Goal: Contribute content: Contribute content

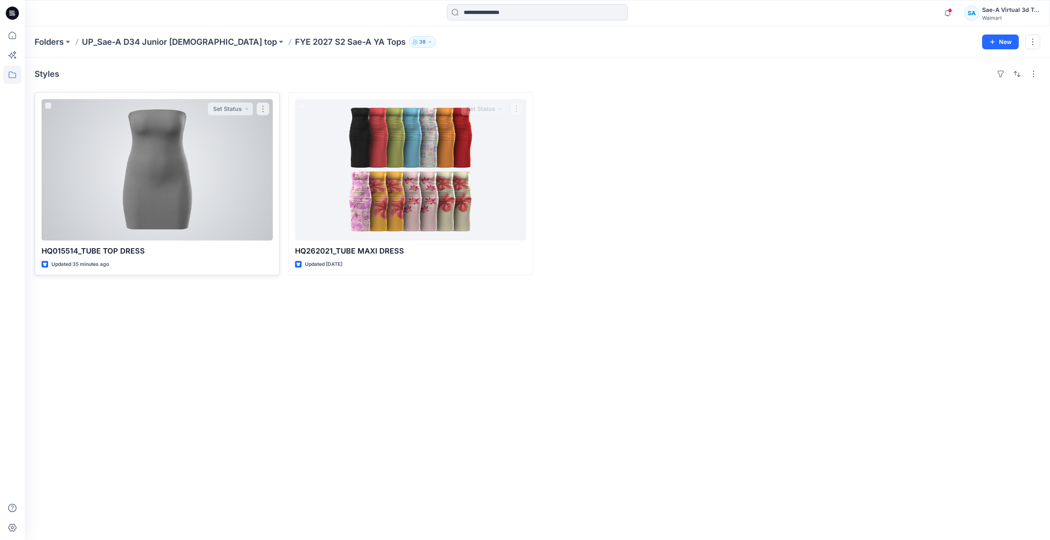
click at [232, 179] on div at bounding box center [157, 169] width 231 height 141
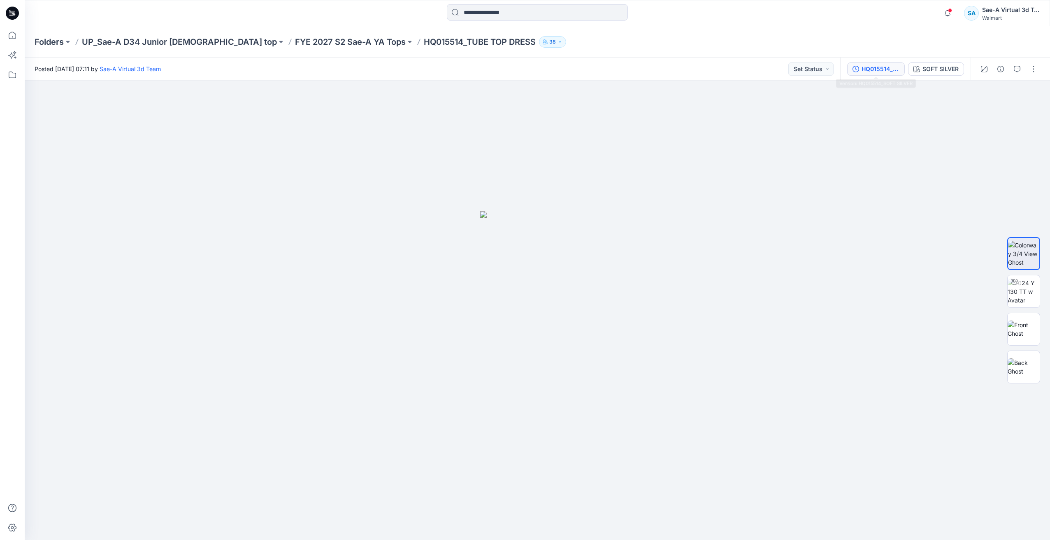
click at [886, 74] on button "HQ015514_SOFT SILVER" at bounding box center [876, 69] width 58 height 13
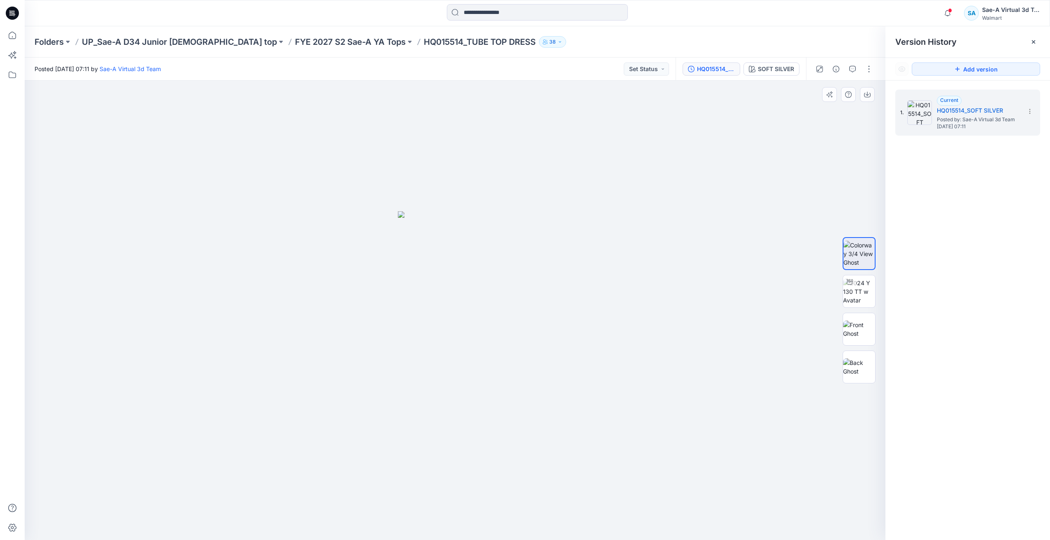
click at [667, 246] on div at bounding box center [455, 311] width 860 height 460
click at [864, 335] on img at bounding box center [859, 329] width 32 height 17
click at [861, 371] on img at bounding box center [859, 367] width 32 height 17
click at [858, 290] on img at bounding box center [859, 292] width 32 height 26
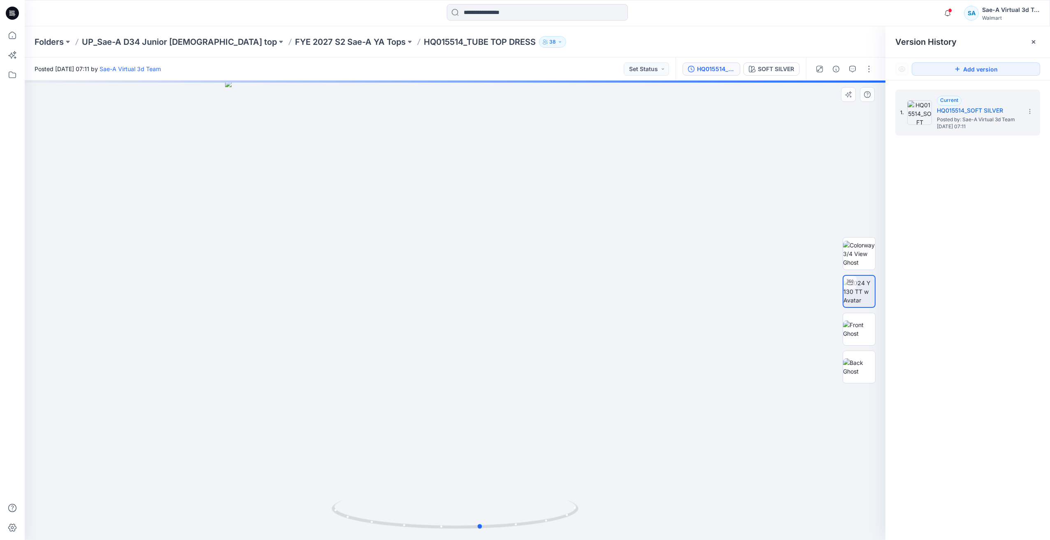
drag, startPoint x: 531, startPoint y: 508, endPoint x: 522, endPoint y: 451, distance: 57.9
click at [527, 472] on div at bounding box center [455, 311] width 860 height 460
click at [313, 47] on p "FYE 2027 S2 Sae-A YA Tops" at bounding box center [350, 42] width 111 height 12
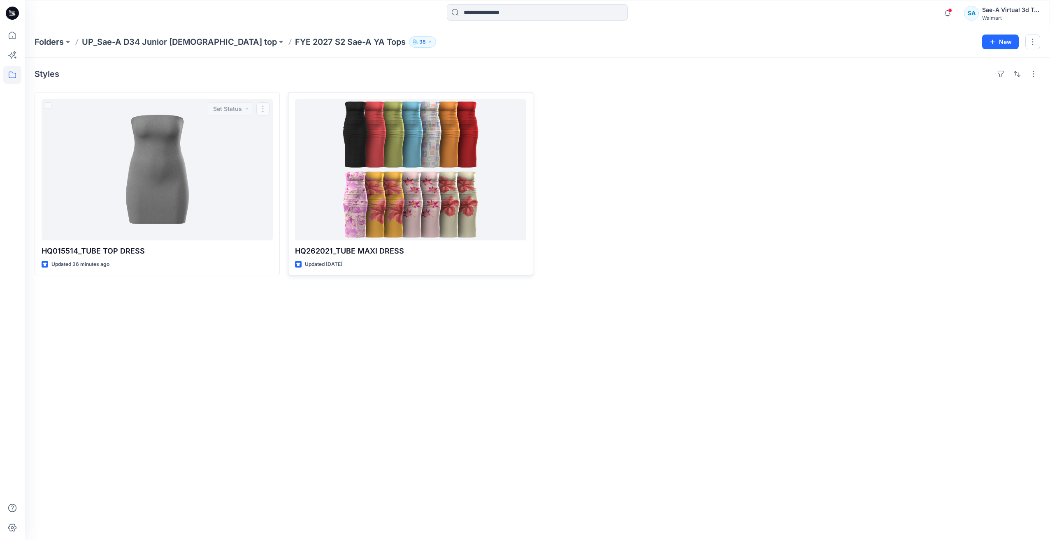
drag, startPoint x: 293, startPoint y: 159, endPoint x: 368, endPoint y: 156, distance: 74.9
click at [295, 160] on div "HQ262021_TUBE MAXI DRESS Updated 19 days ago" at bounding box center [410, 183] width 245 height 183
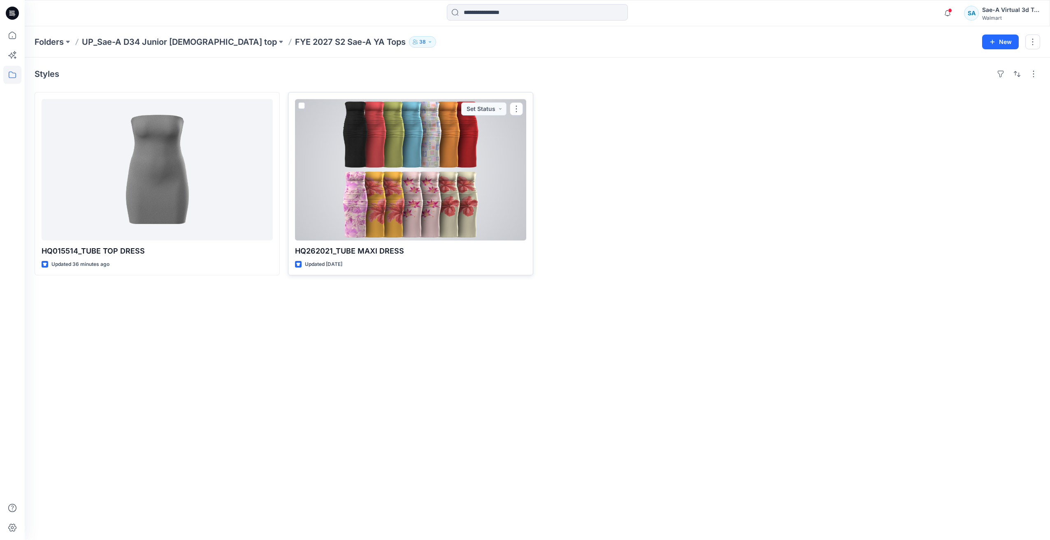
click at [416, 182] on div at bounding box center [410, 169] width 231 height 141
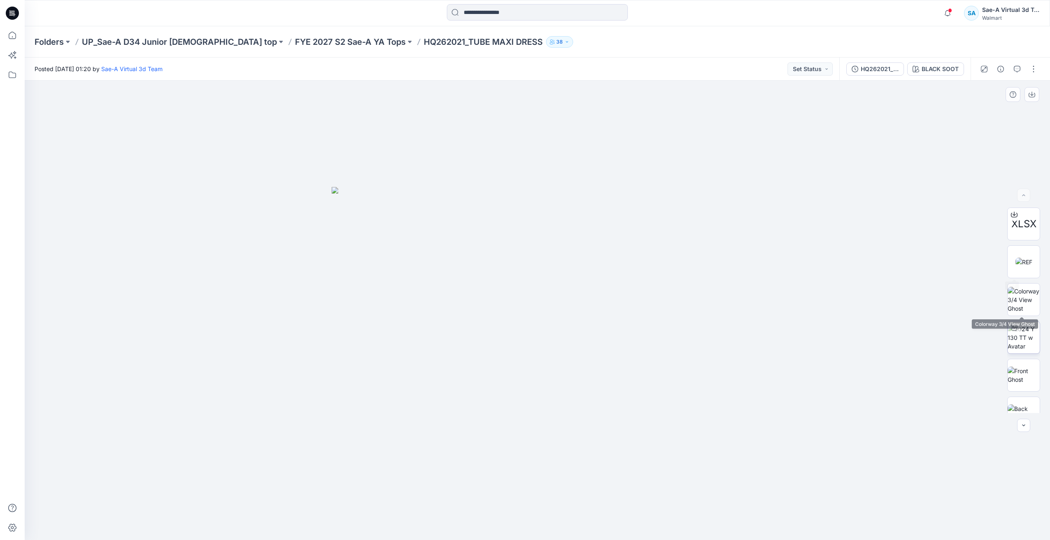
click at [1030, 343] on img at bounding box center [1023, 338] width 32 height 26
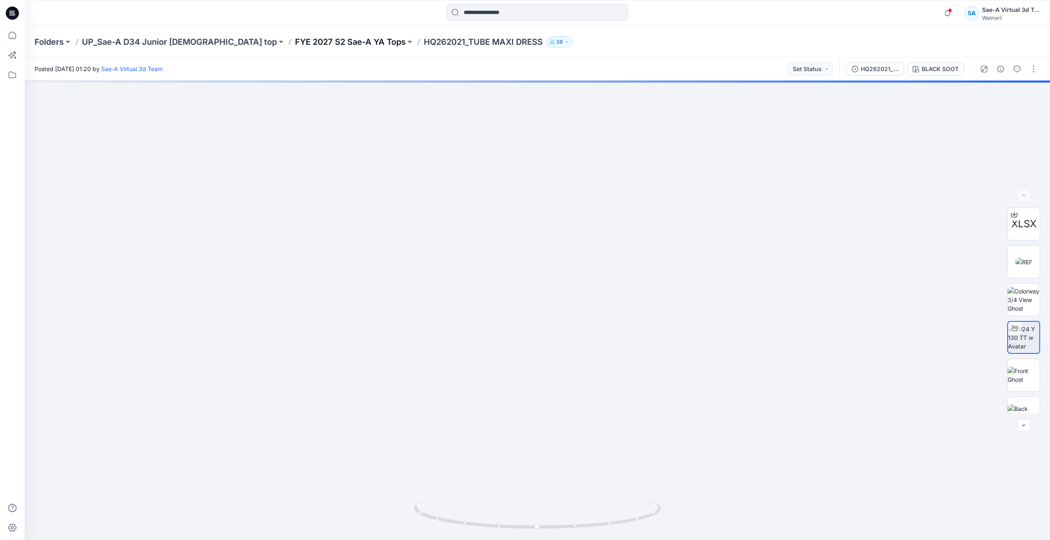
click at [303, 39] on p "FYE 2027 S2 Sae-A YA Tops" at bounding box center [350, 42] width 111 height 12
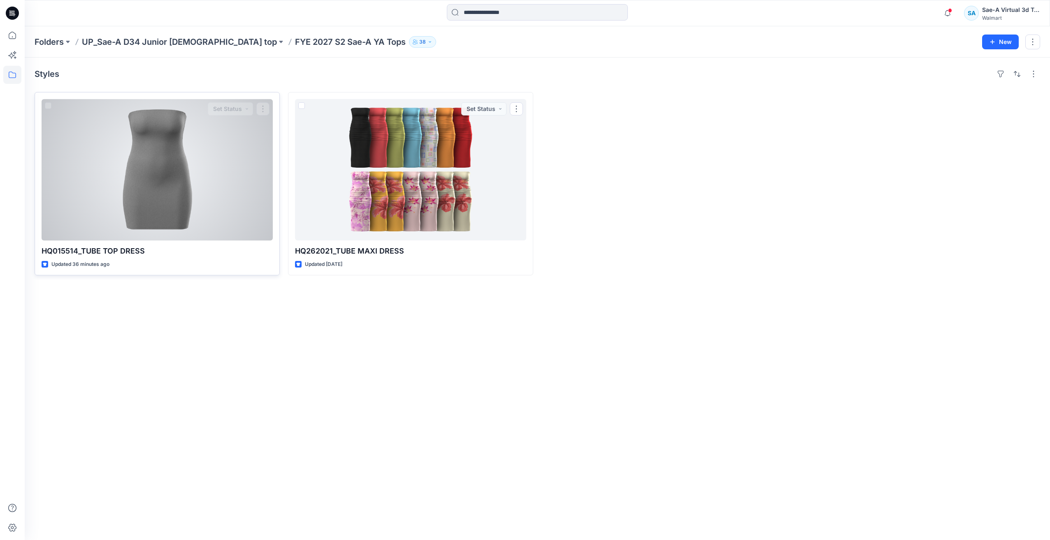
click at [189, 180] on div at bounding box center [157, 169] width 231 height 141
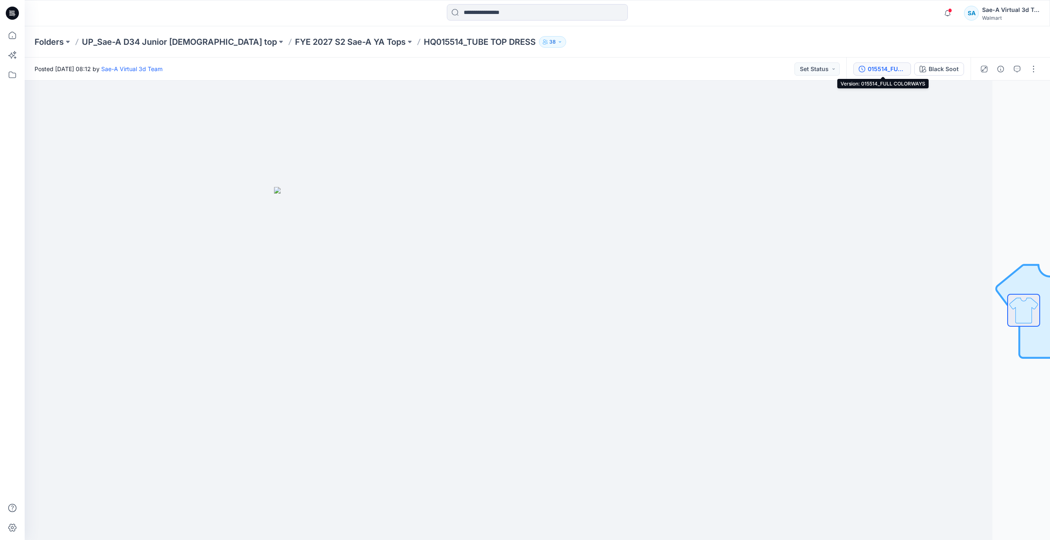
click at [871, 71] on div "015514_FULL COLORWAYS" at bounding box center [886, 69] width 38 height 9
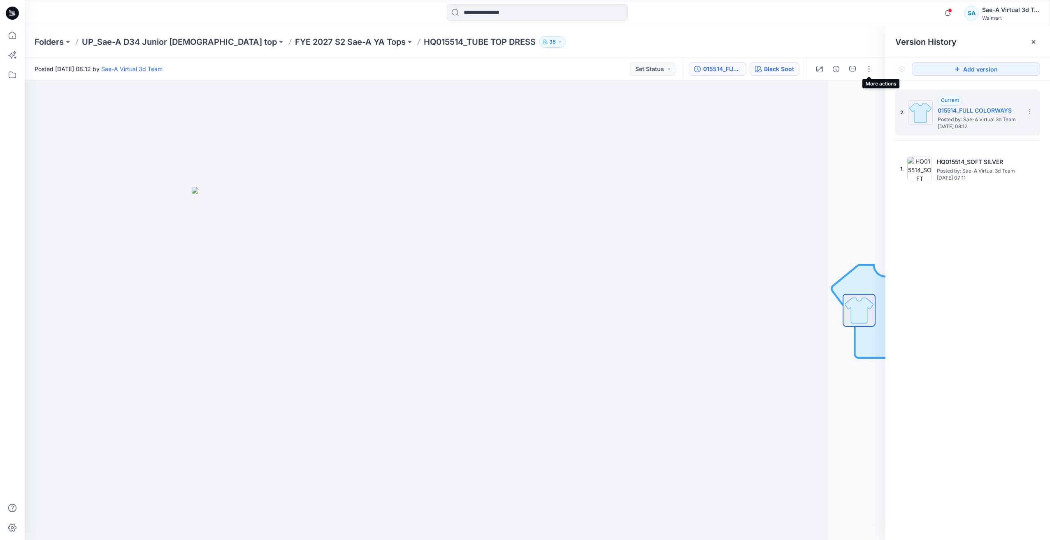
click at [770, 69] on div "Black Soot" at bounding box center [779, 69] width 30 height 9
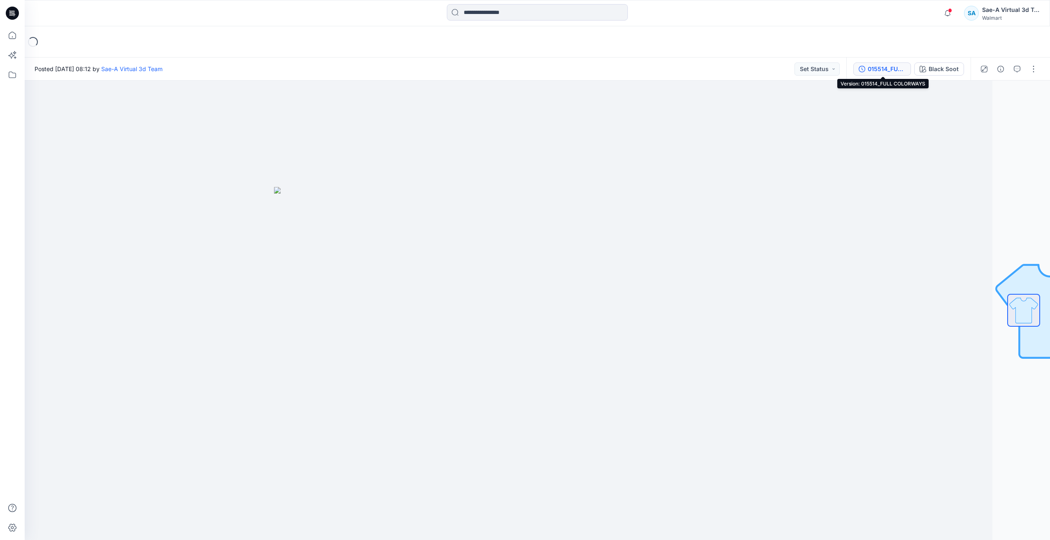
click at [875, 67] on div "015514_FULL COLORWAYS" at bounding box center [886, 69] width 38 height 9
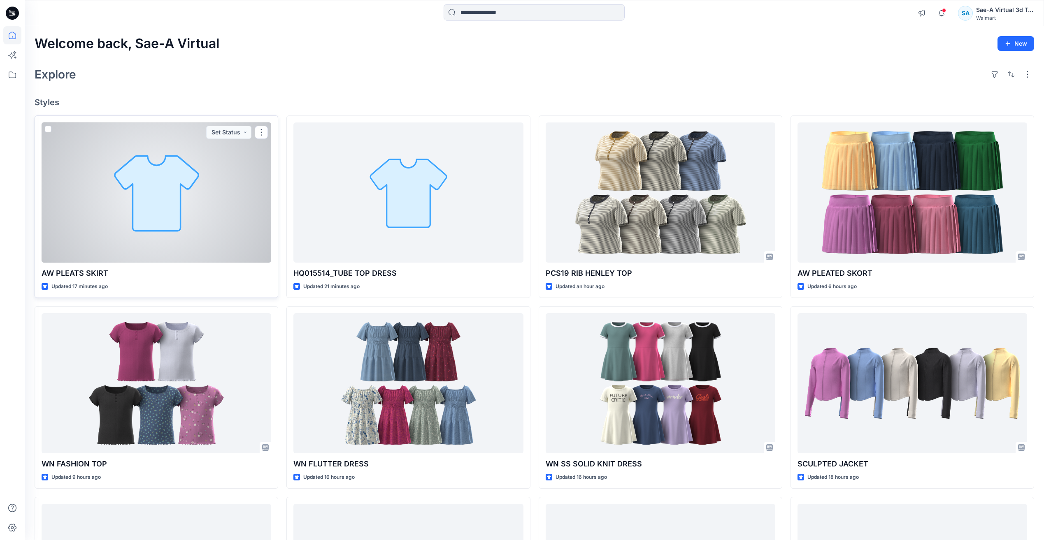
click at [120, 219] on div at bounding box center [157, 193] width 230 height 140
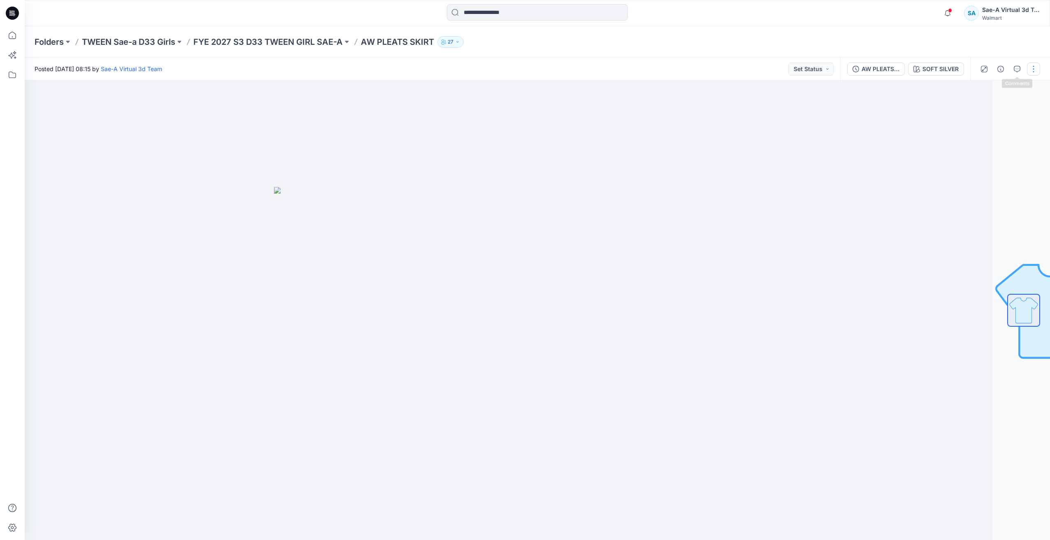
click at [1039, 69] on button "button" at bounding box center [1033, 69] width 13 height 13
click at [985, 107] on button "Edit" at bounding box center [999, 111] width 76 height 15
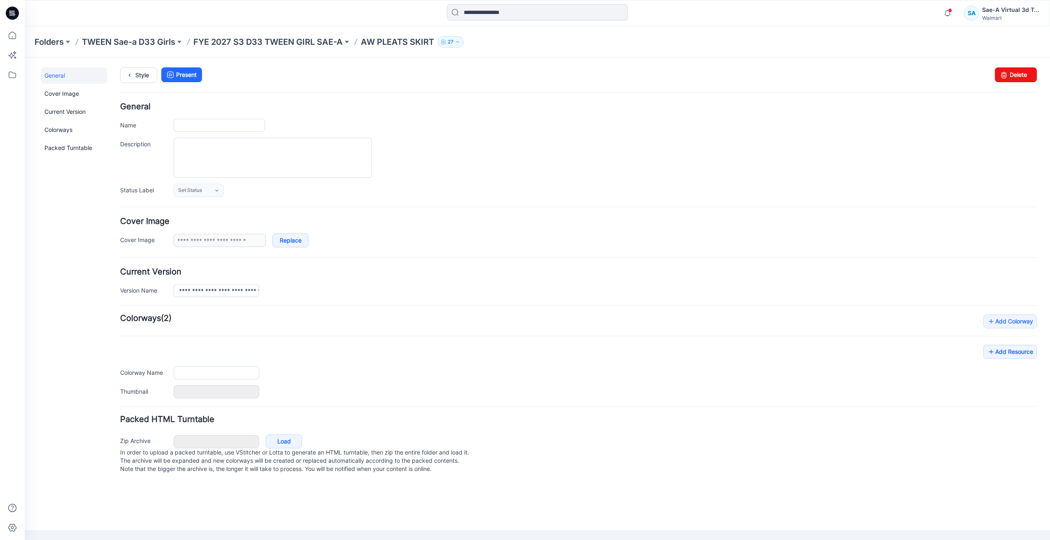
type input "**********"
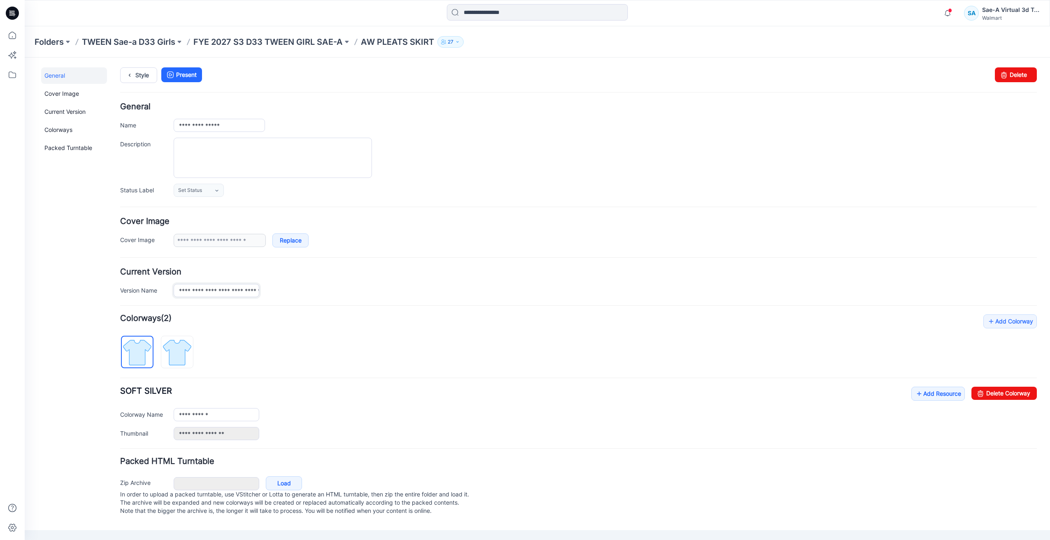
click at [182, 293] on input "**********" at bounding box center [217, 290] width 86 height 13
type input "**********"
click at [58, 232] on div "General Cover Image Current Version Colorways Packed Turntable" at bounding box center [74, 296] width 66 height 459
click at [15, 34] on icon at bounding box center [12, 35] width 7 height 7
